Goal: Task Accomplishment & Management: Manage account settings

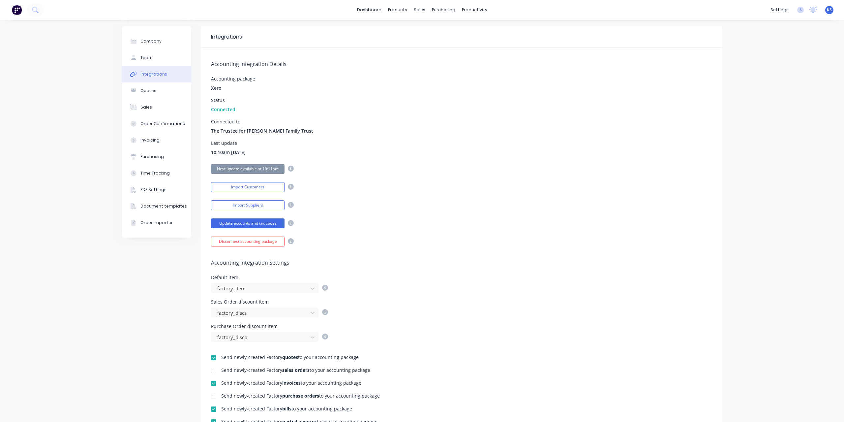
click at [86, 58] on div "Company Team Integrations Quotes Sales Order Confirmations Invoicing Purchasing…" at bounding box center [422, 289] width 844 height 538
click at [779, 13] on div "settings" at bounding box center [779, 10] width 25 height 10
click at [723, 47] on div "Team" at bounding box center [725, 45] width 12 height 6
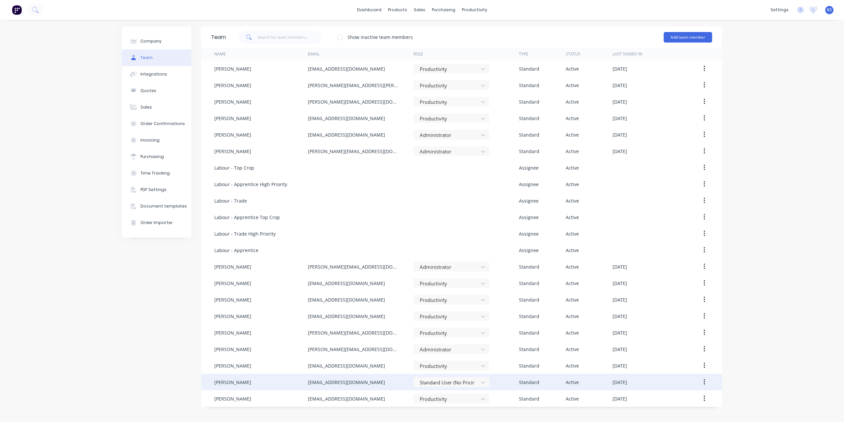
click at [708, 380] on button "button" at bounding box center [704, 382] width 15 height 12
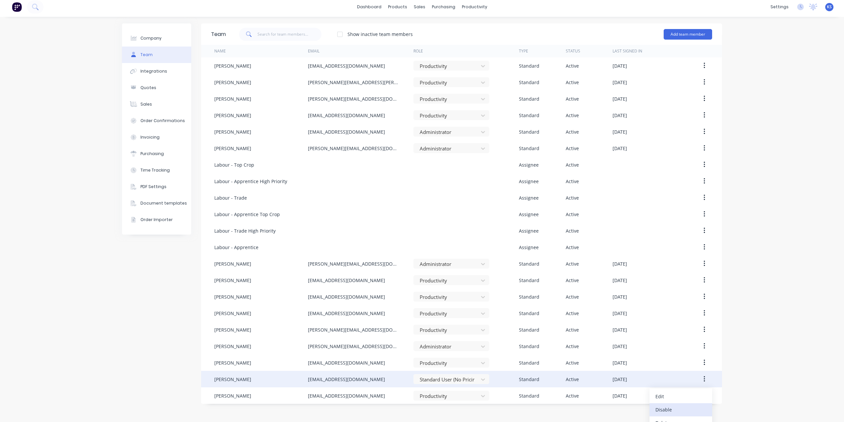
scroll to position [12, 0]
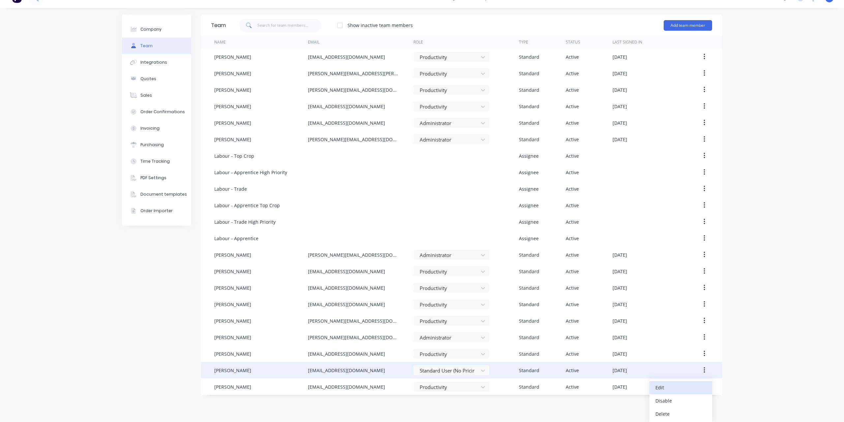
drag, startPoint x: 668, startPoint y: 410, endPoint x: 668, endPoint y: 390, distance: 20.1
click at [668, 390] on div "Edit Disable Delete" at bounding box center [680, 400] width 63 height 43
click at [668, 390] on div "Edit" at bounding box center [680, 387] width 51 height 10
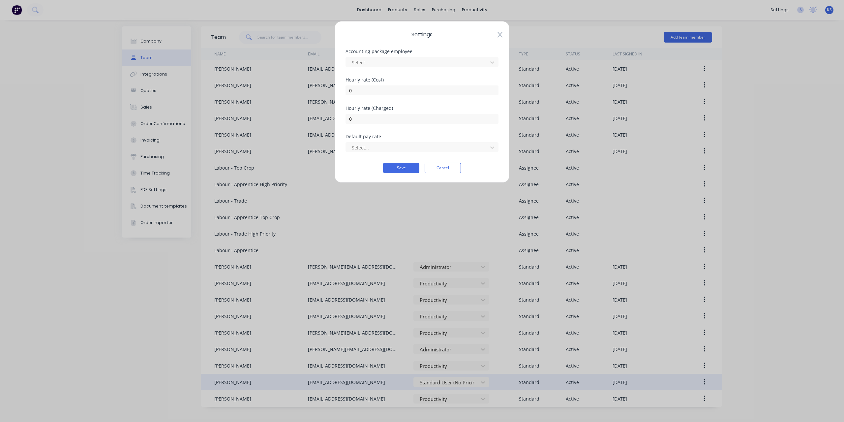
scroll to position [0, 0]
click at [438, 166] on button "Cancel" at bounding box center [443, 168] width 36 height 11
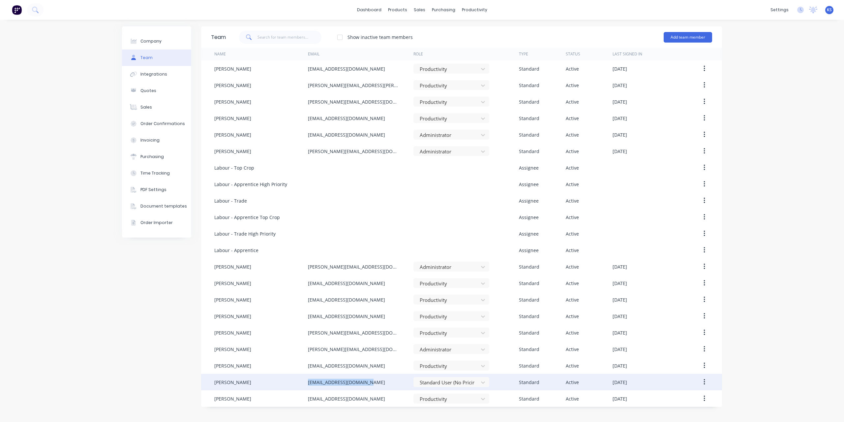
drag, startPoint x: 375, startPoint y: 382, endPoint x: 304, endPoint y: 380, distance: 70.9
click at [304, 380] on div "[PERSON_NAME] [EMAIL_ADDRESS][DOMAIN_NAME] Standard User (No Pricing) Standard …" at bounding box center [461, 382] width 521 height 16
copy div "[EMAIL_ADDRESS][DOMAIN_NAME]"
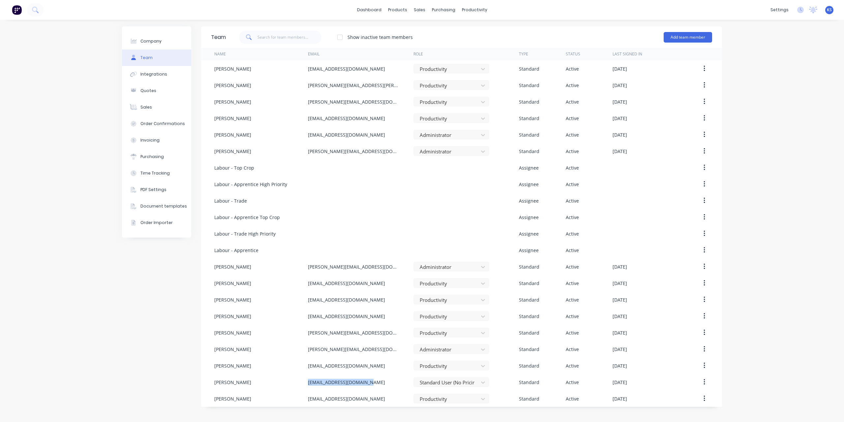
click at [706, 381] on button "button" at bounding box center [704, 382] width 15 height 12
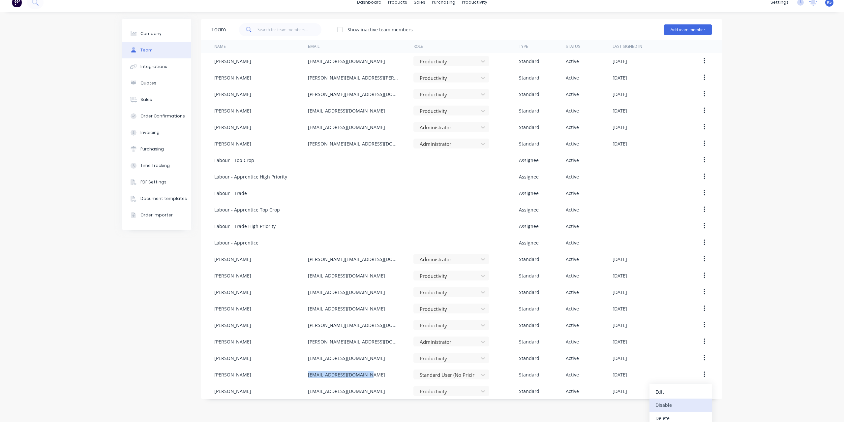
scroll to position [12, 0]
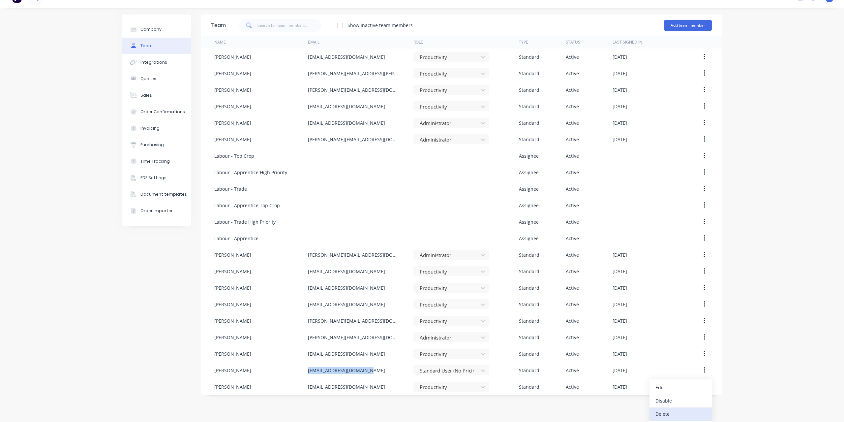
click at [668, 410] on div "Delete" at bounding box center [680, 414] width 51 height 10
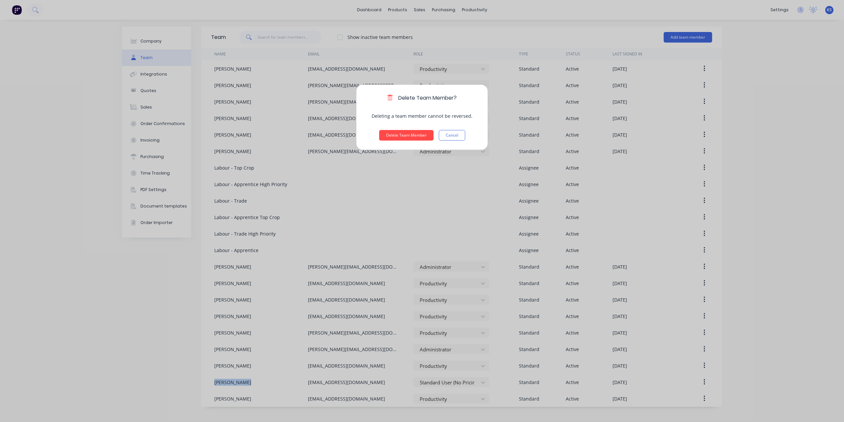
scroll to position [0, 0]
click at [413, 136] on button "Delete Team Member" at bounding box center [406, 135] width 54 height 11
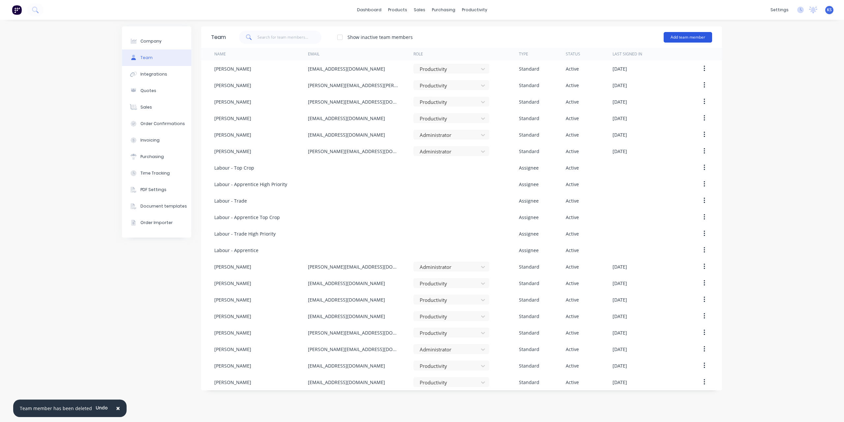
click at [689, 39] on button "Add team member" at bounding box center [688, 37] width 48 height 11
click at [640, 53] on div "Standard team member A team member that can login to Factory" at bounding box center [660, 56] width 94 height 19
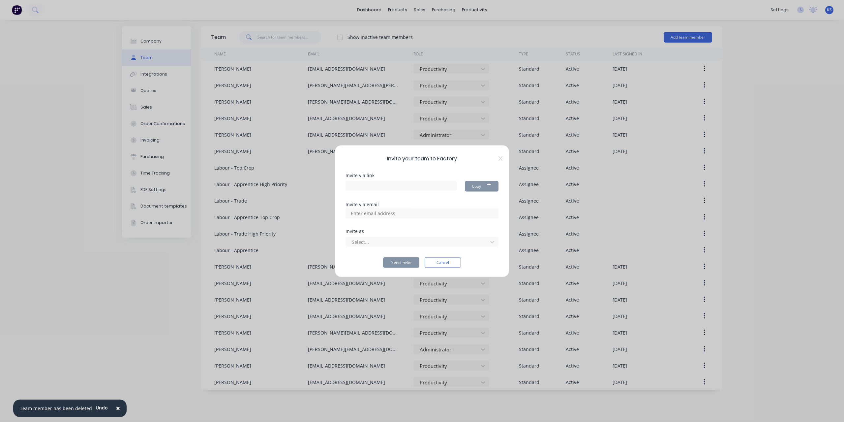
type input "[URL][DOMAIN_NAME]"
click at [376, 241] on div at bounding box center [417, 242] width 133 height 8
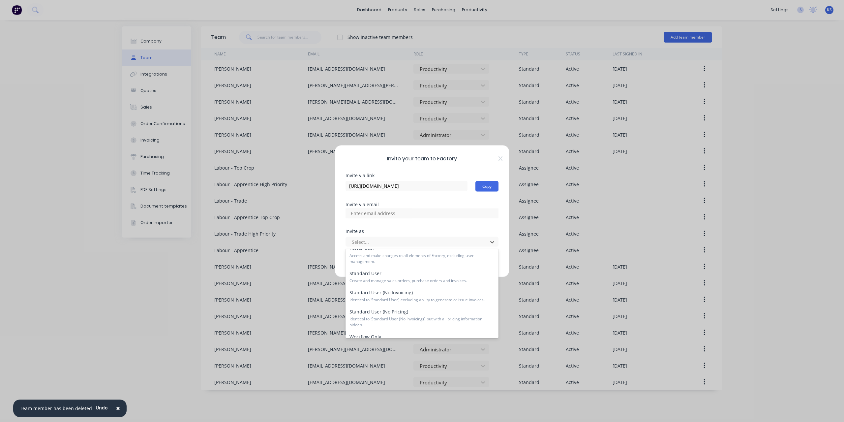
scroll to position [66, 0]
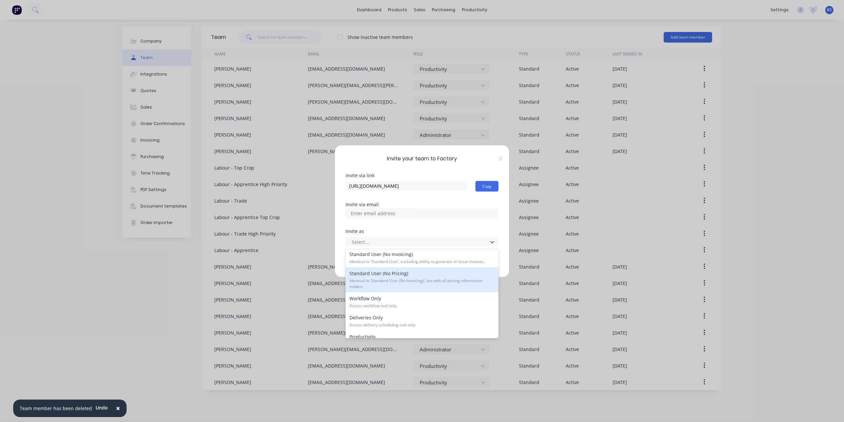
click at [405, 273] on div "Standard User (No Pricing) Identical to ‘Standard User (No Invoicing)’, but wit…" at bounding box center [422, 279] width 153 height 25
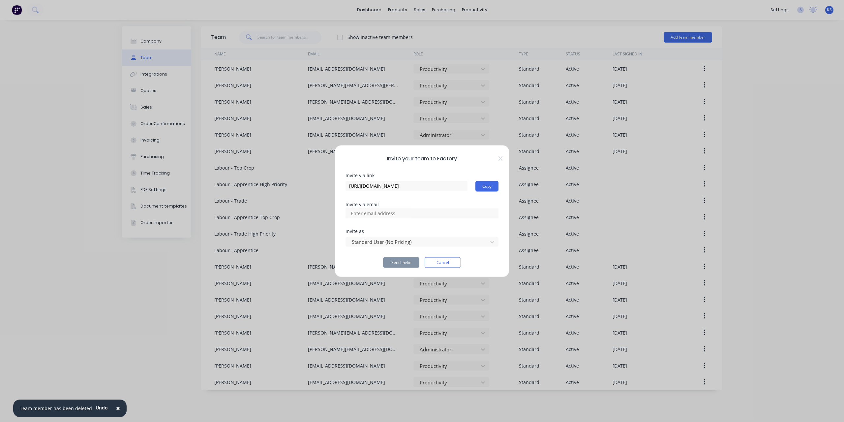
click at [368, 211] on input at bounding box center [380, 213] width 66 height 10
paste input "[EMAIL_ADDRESS][DOMAIN_NAME]"
type input "[EMAIL_ADDRESS][DOMAIN_NAME]"
click at [437, 224] on div "Invite via link [URL][DOMAIN_NAME] Copy Invite via email Invite as Standard Use…" at bounding box center [422, 220] width 153 height 95
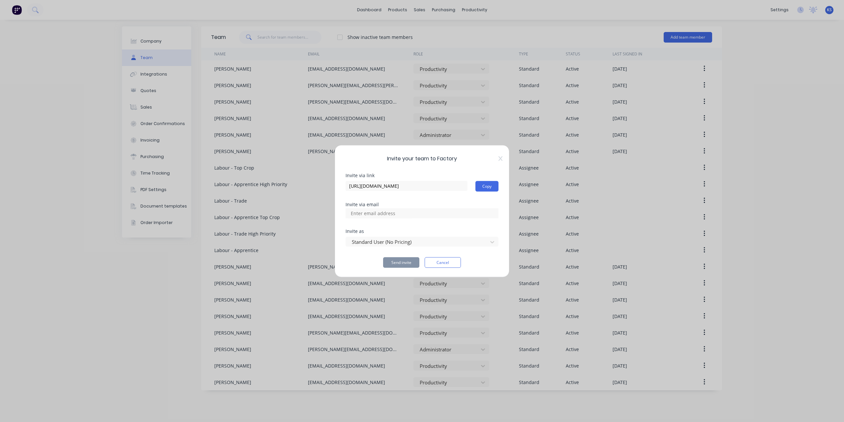
scroll to position [0, 0]
click at [406, 214] on input at bounding box center [380, 213] width 66 height 10
paste input "[EMAIL_ADDRESS][DOMAIN_NAME]"
type input "[EMAIL_ADDRESS][DOMAIN_NAME]"
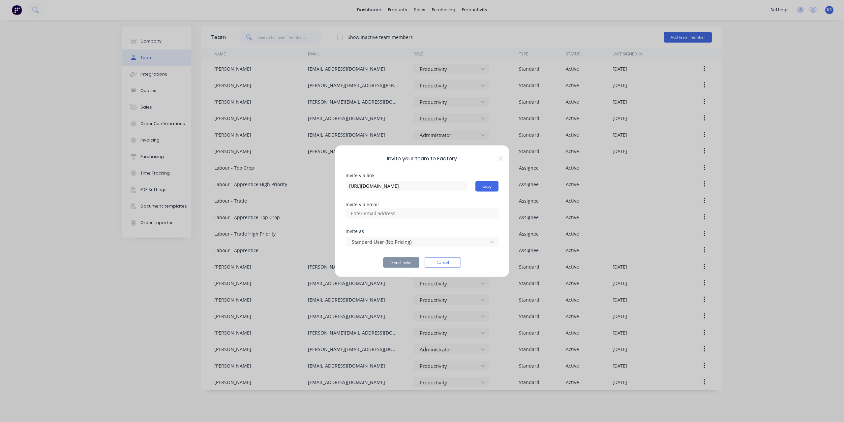
scroll to position [0, 0]
click at [354, 261] on div "Send invite Cancel" at bounding box center [422, 262] width 153 height 11
click at [361, 213] on input at bounding box center [380, 213] width 66 height 10
type input "[EMAIL_ADDRESS][DOMAIN_NAME]"
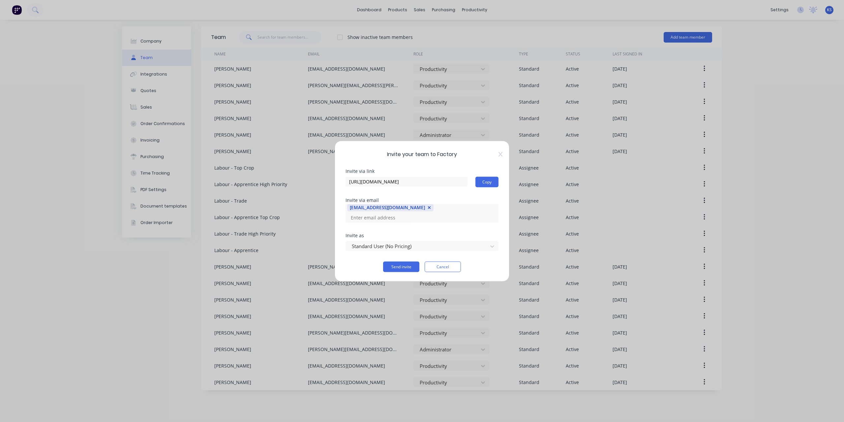
click at [433, 233] on div "Invite as" at bounding box center [422, 235] width 153 height 5
click at [400, 262] on button "Send invite" at bounding box center [401, 266] width 36 height 11
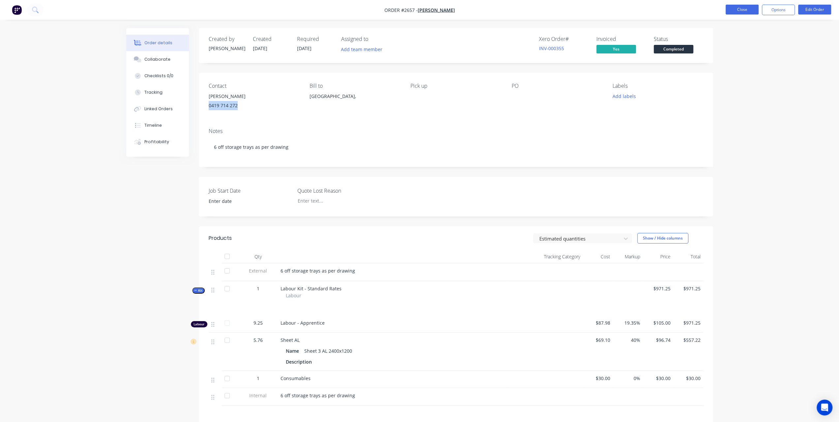
click at [738, 12] on button "Close" at bounding box center [742, 10] width 33 height 10
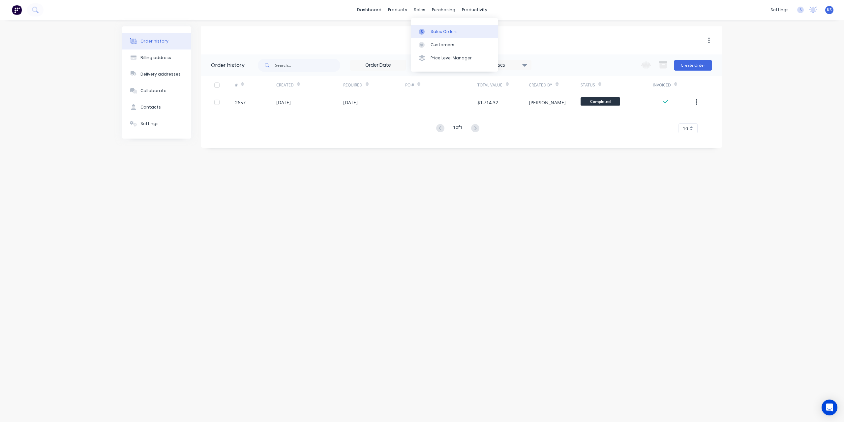
click at [433, 27] on link "Sales Orders" at bounding box center [454, 31] width 87 height 13
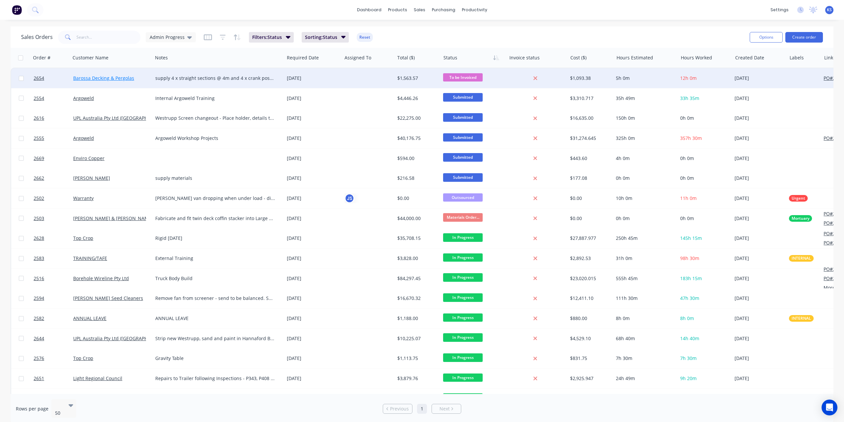
click at [122, 76] on link "Barossa Decking & Pergolas" at bounding box center [103, 78] width 61 height 6
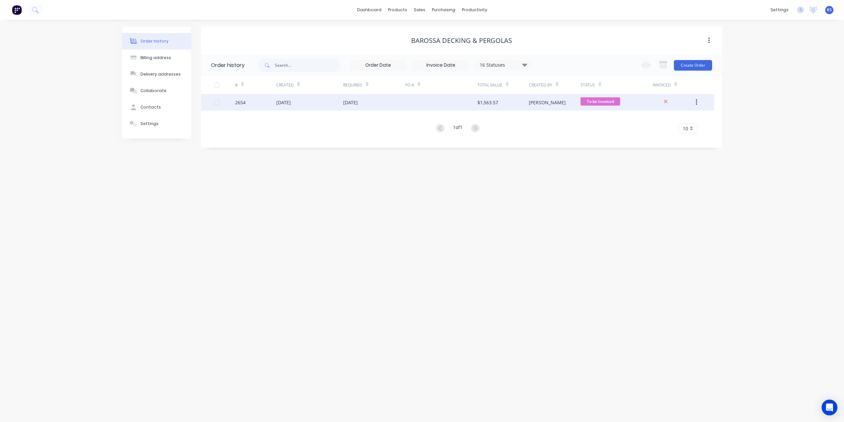
click at [290, 98] on div "18 Sep 2025" at bounding box center [309, 102] width 67 height 16
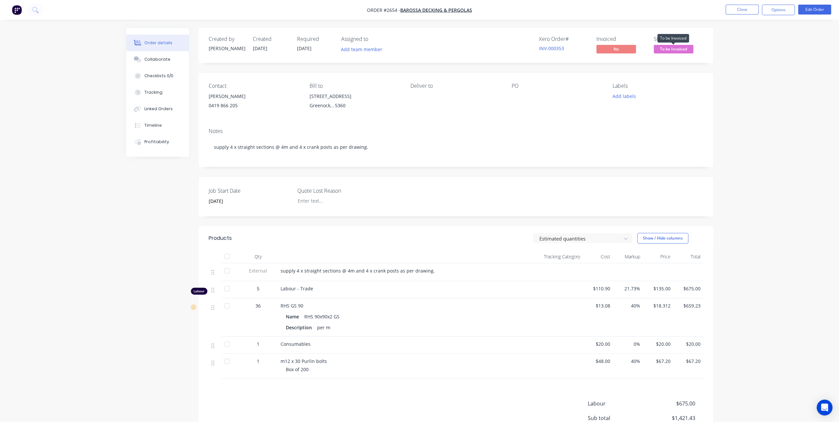
click at [667, 47] on span "To be Invoiced" at bounding box center [674, 49] width 40 height 8
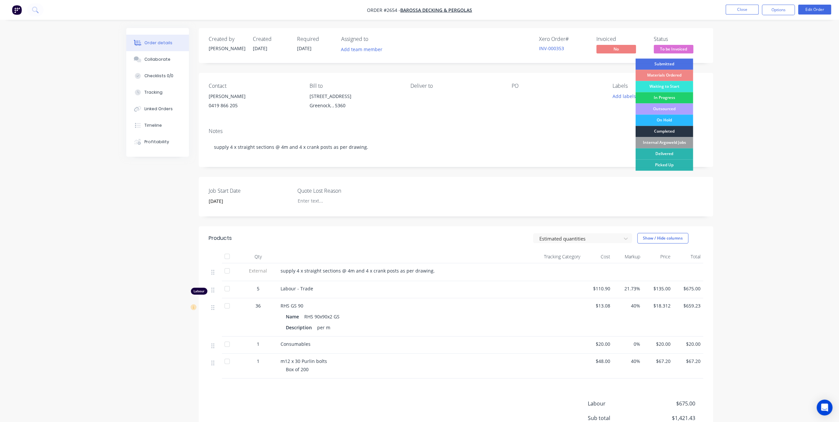
click at [675, 130] on div "Completed" at bounding box center [664, 131] width 58 height 11
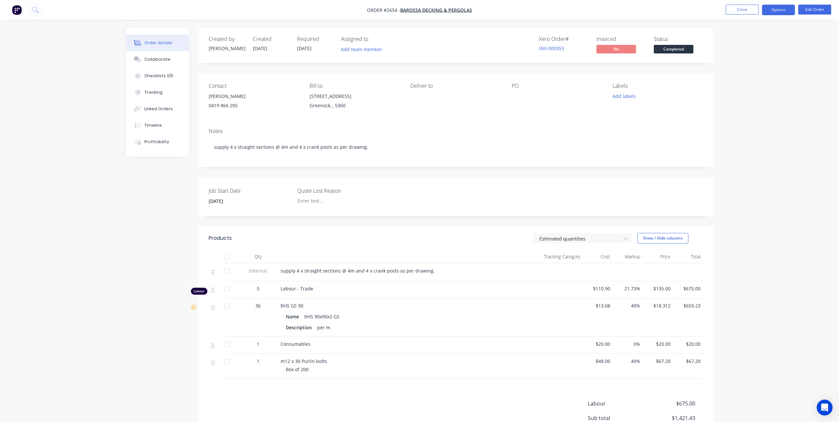
click at [776, 14] on button "Options" at bounding box center [778, 10] width 33 height 11
click at [749, 33] on button "Invoice" at bounding box center [758, 39] width 73 height 13
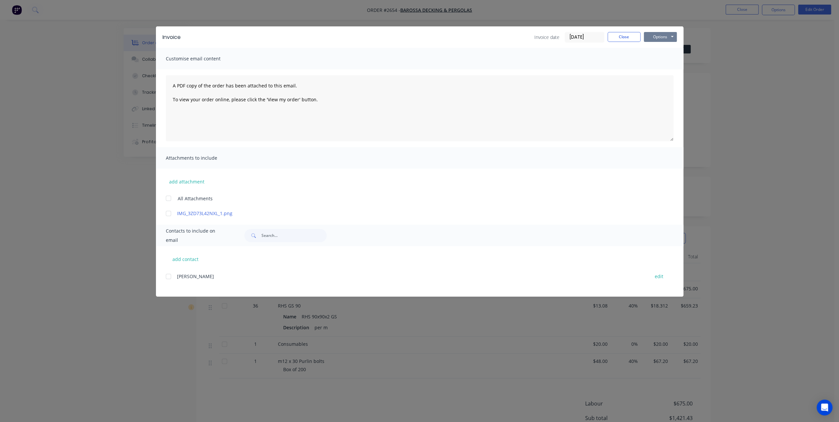
click at [653, 39] on button "Options" at bounding box center [660, 37] width 33 height 10
click at [650, 58] on button "Print" at bounding box center [665, 59] width 42 height 11
click at [633, 41] on button "Close" at bounding box center [624, 37] width 33 height 10
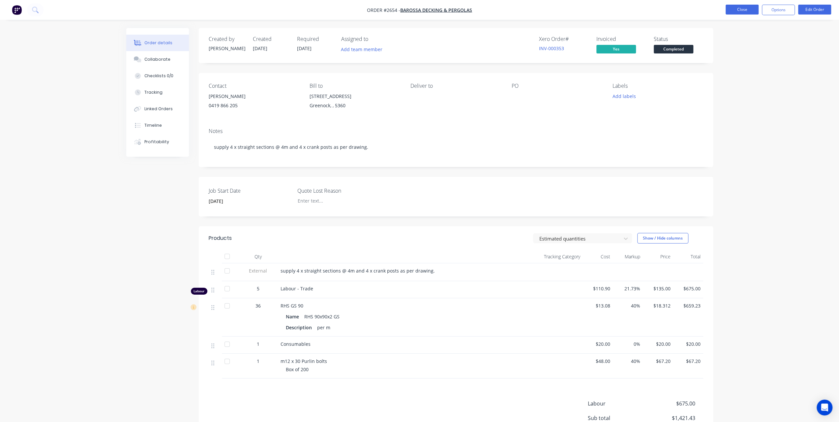
click at [746, 13] on button "Close" at bounding box center [742, 10] width 33 height 10
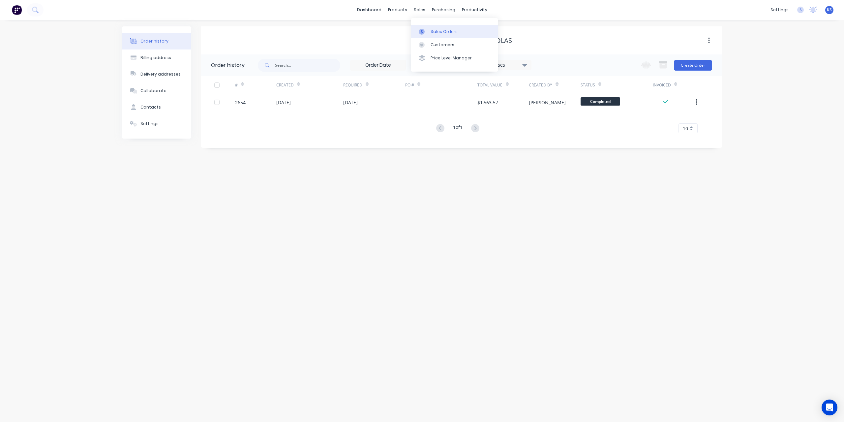
click at [438, 36] on link "Sales Orders" at bounding box center [454, 31] width 87 height 13
click at [41, 10] on button at bounding box center [35, 9] width 16 height 13
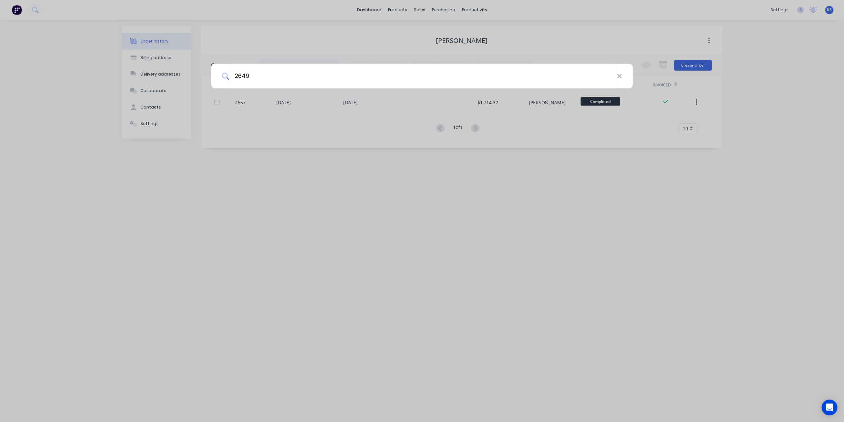
type input "2649"
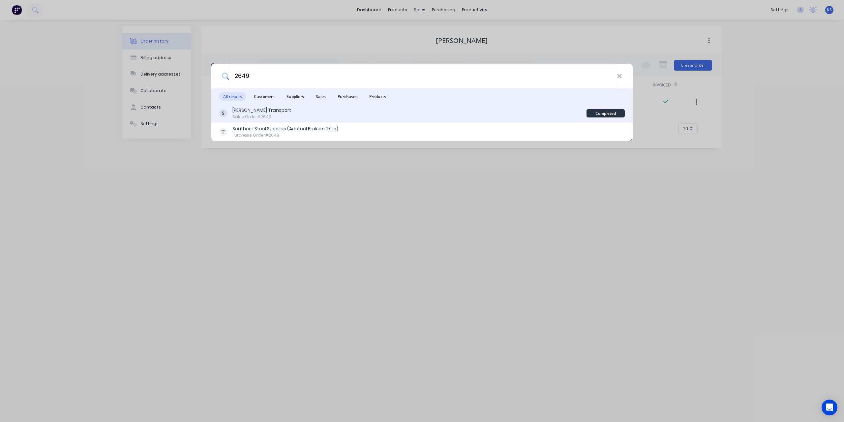
click at [245, 114] on div "Sales Order #2649" at bounding box center [261, 117] width 59 height 6
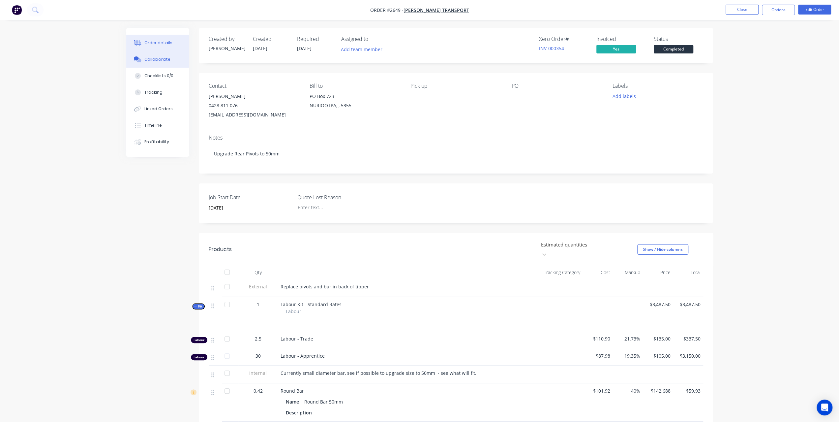
click at [156, 60] on div "Collaborate" at bounding box center [157, 59] width 26 height 6
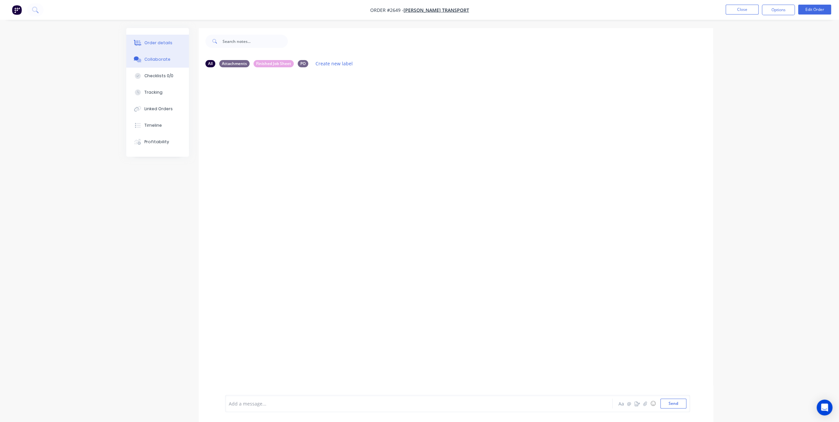
click at [168, 44] on div "Order details" at bounding box center [158, 43] width 28 height 6
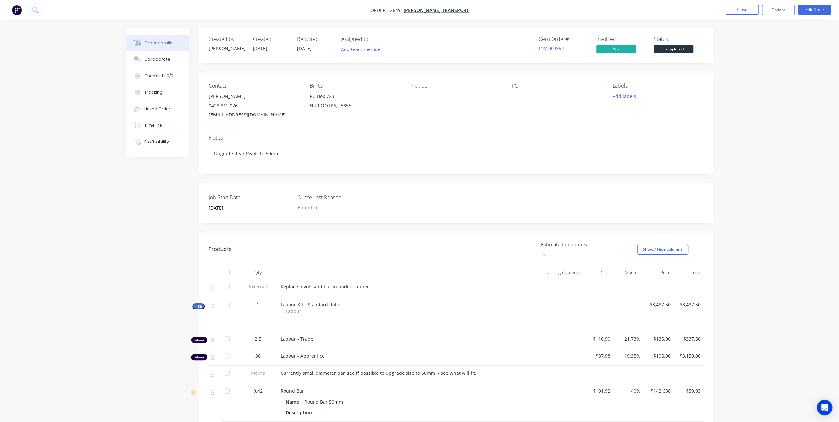
click at [422, 102] on div "Pick up" at bounding box center [455, 101] width 90 height 37
click at [511, 90] on div "Contact Andrew Milton 0428 811 076 miltontr@bigpond.net.au Bill to PO Box 723 N…" at bounding box center [456, 101] width 514 height 56
click at [825, 13] on button "Edit Order" at bounding box center [814, 10] width 33 height 10
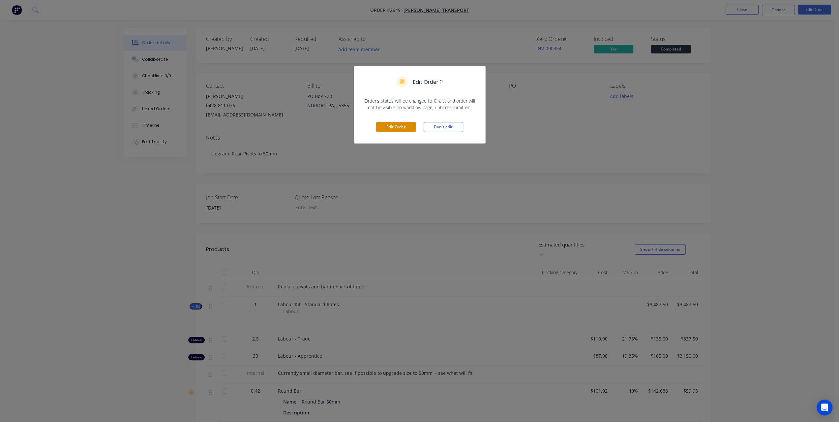
click at [389, 126] on button "Edit Order" at bounding box center [396, 127] width 40 height 10
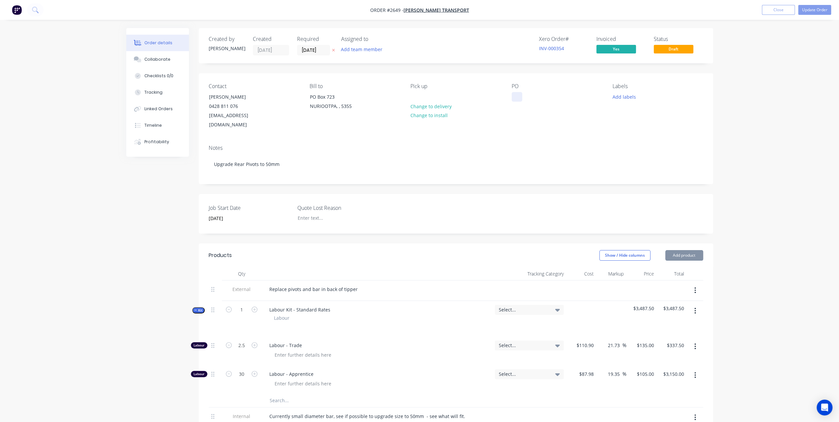
click at [520, 95] on div at bounding box center [517, 97] width 11 height 10
paste div
click at [811, 11] on button "Update Order" at bounding box center [814, 10] width 33 height 10
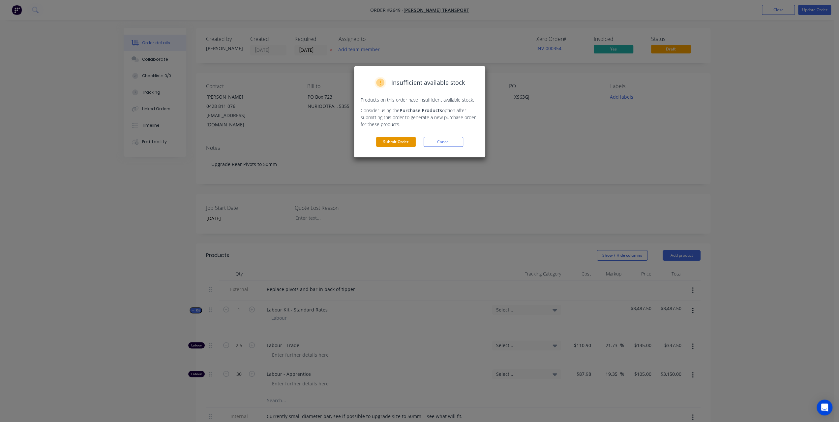
click at [392, 137] on button "Submit Order" at bounding box center [396, 142] width 40 height 10
